Goal: Task Accomplishment & Management: Use online tool/utility

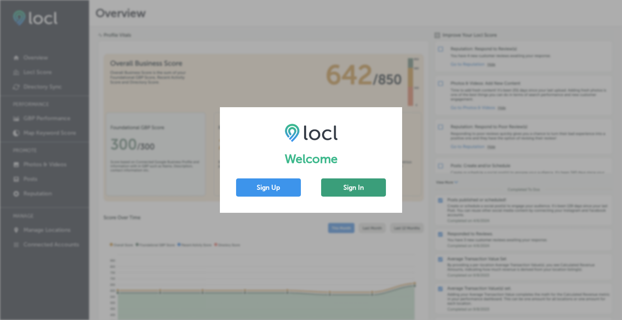
click at [357, 190] on button "Sign In" at bounding box center [353, 188] width 65 height 18
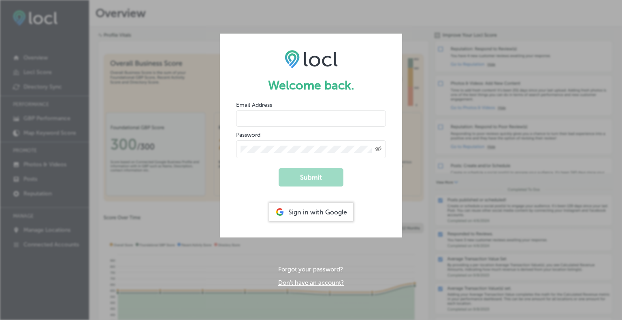
click at [286, 117] on input "email" at bounding box center [311, 119] width 150 height 16
type input "jenni@jmediaco.com"
click at [316, 215] on div "Sign in with Google" at bounding box center [311, 212] width 84 height 19
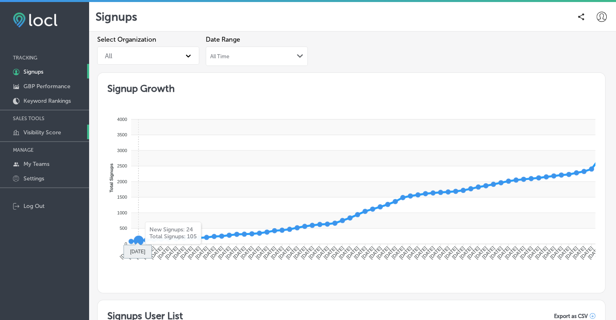
click at [45, 132] on p "Visibility Score" at bounding box center [42, 132] width 38 height 7
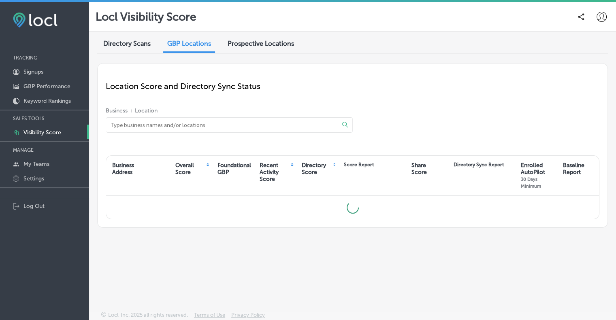
click at [147, 125] on input at bounding box center [217, 125] width 215 height 15
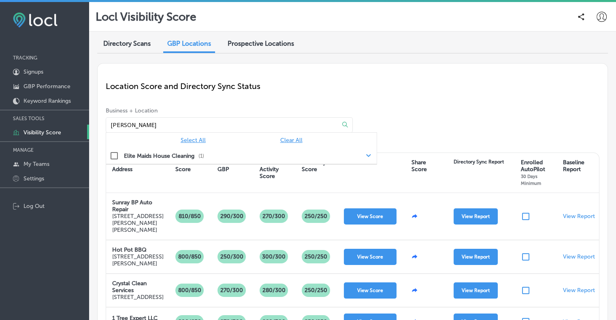
type input "[PERSON_NAME]"
click at [272, 43] on span "Prospective Locations" at bounding box center [261, 44] width 66 height 8
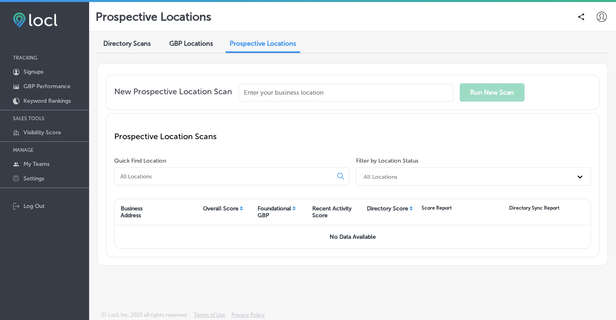
click at [285, 97] on input "text" at bounding box center [345, 93] width 215 height 18
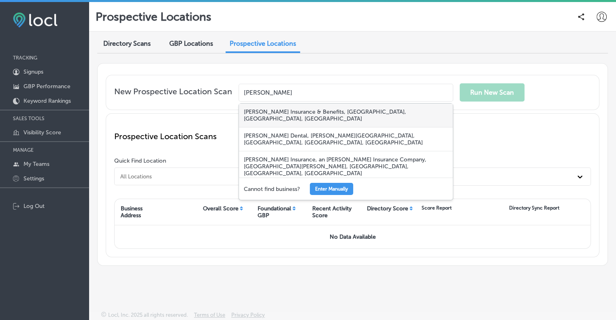
click at [288, 111] on div "[PERSON_NAME] Insurance & Benefits, [GEOGRAPHIC_DATA], [GEOGRAPHIC_DATA], [GEOG…" at bounding box center [346, 116] width 214 height 24
type input "[PERSON_NAME] Insurance & Benefits, [GEOGRAPHIC_DATA], [GEOGRAPHIC_DATA], [GEOG…"
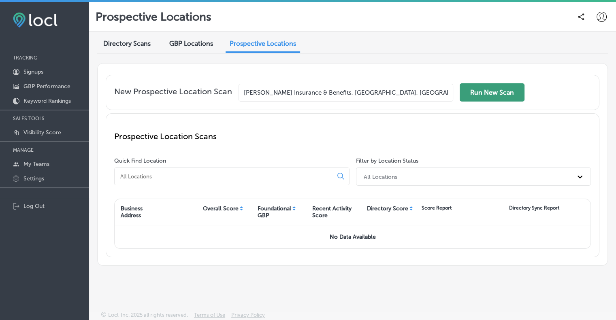
click at [497, 91] on button "Run New Scan" at bounding box center [492, 92] width 65 height 18
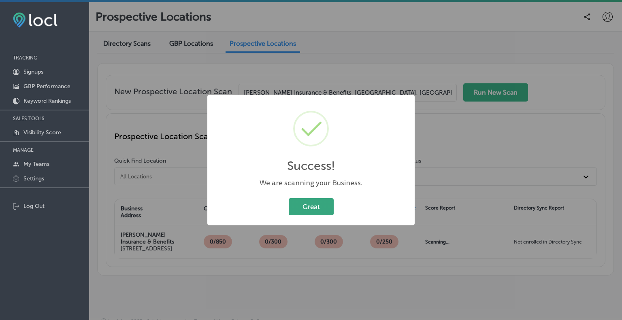
click at [321, 206] on button "Great" at bounding box center [311, 206] width 45 height 17
